Goal: Task Accomplishment & Management: Manage account settings

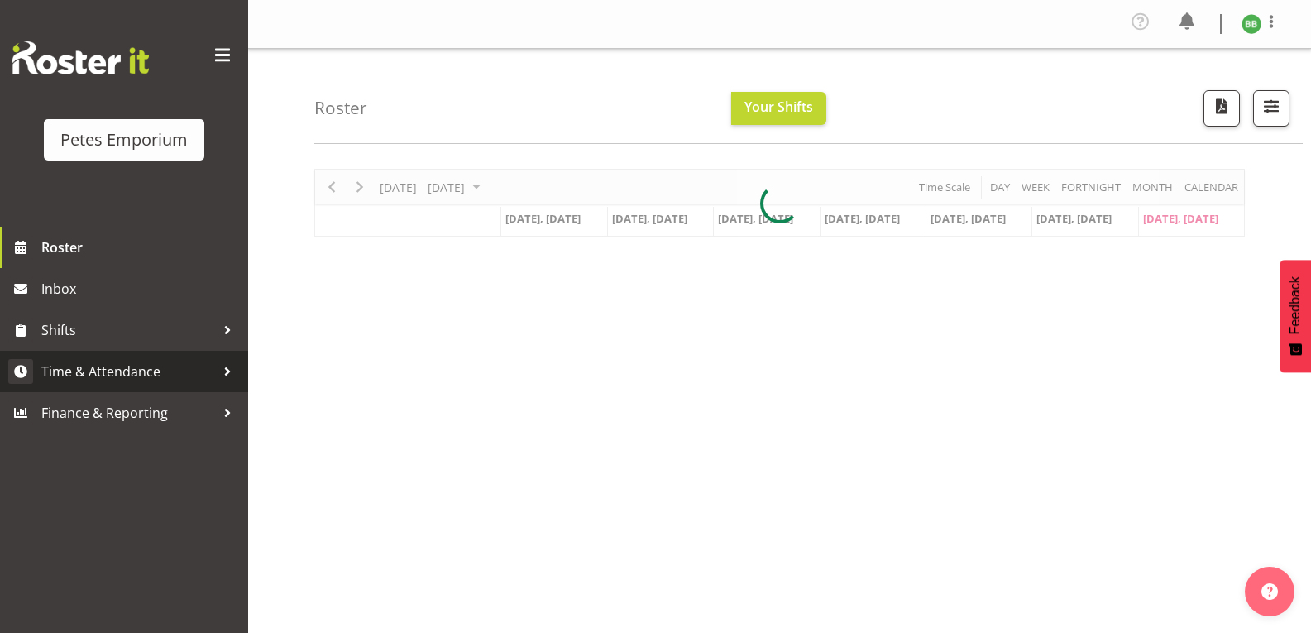
click at [140, 374] on span "Time & Attendance" at bounding box center [128, 371] width 174 height 25
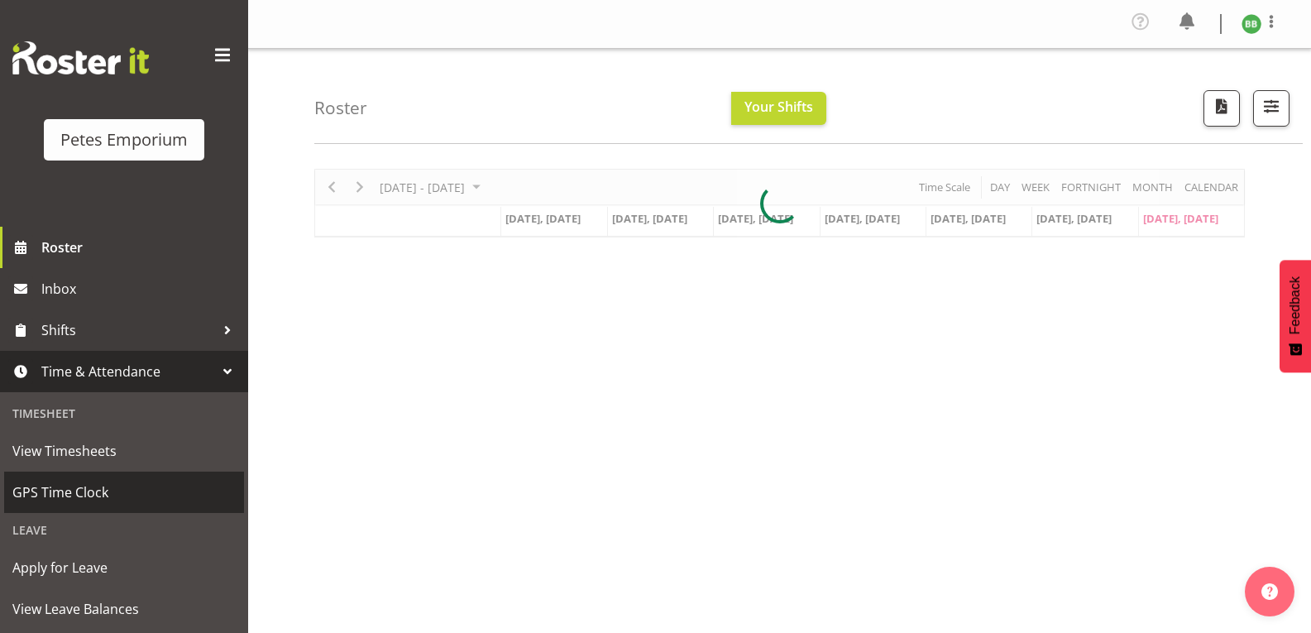
click at [103, 497] on span "GPS Time Clock" at bounding box center [123, 492] width 223 height 25
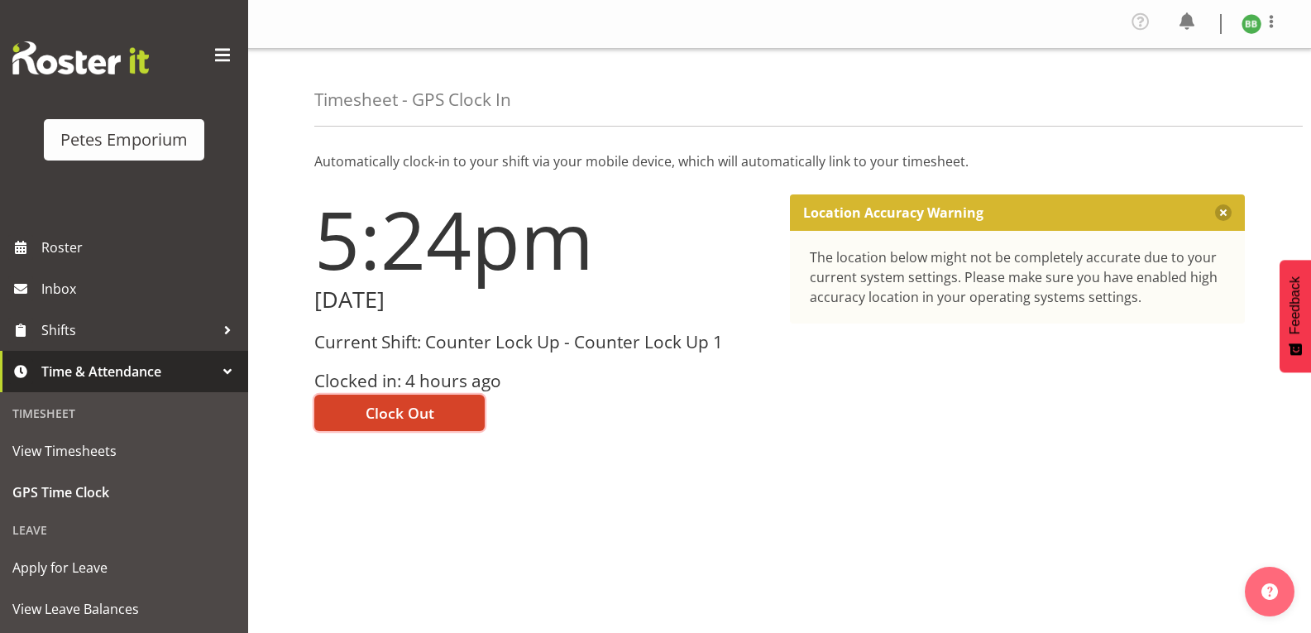
click at [417, 412] on span "Clock Out" at bounding box center [399, 412] width 69 height 21
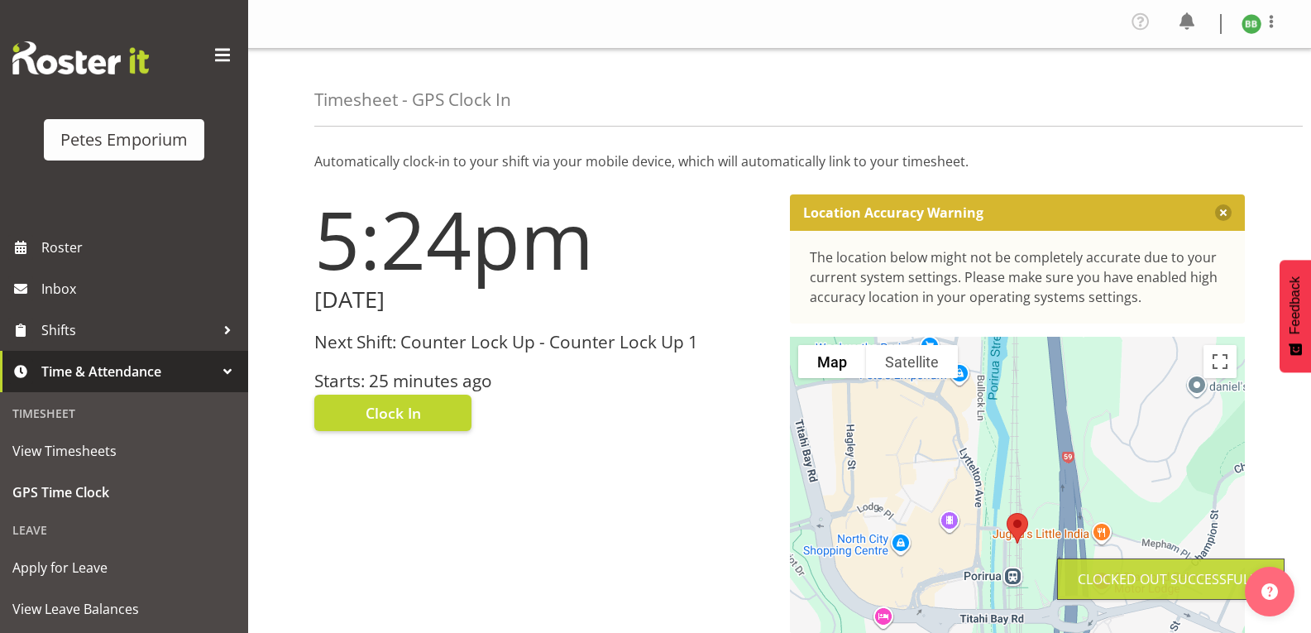
click at [1254, 29] on img at bounding box center [1251, 24] width 20 height 20
click at [1187, 103] on link "Log Out" at bounding box center [1201, 91] width 159 height 30
